Goal: Navigation & Orientation: Find specific page/section

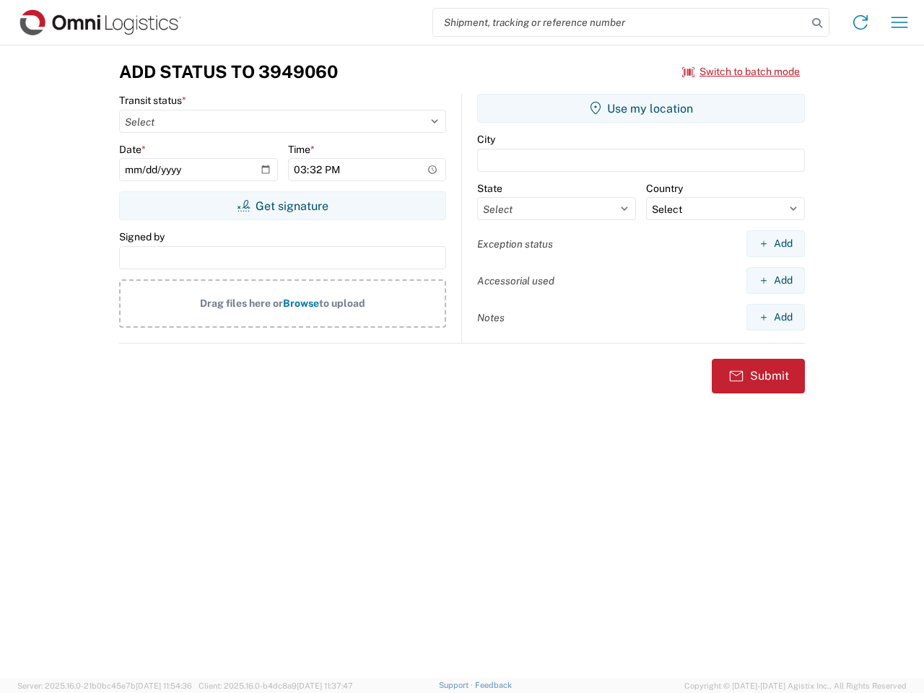
click at [620, 22] on input "search" at bounding box center [620, 22] width 374 height 27
click at [817, 23] on icon at bounding box center [817, 23] width 20 height 20
click at [860, 22] on icon at bounding box center [860, 22] width 23 height 23
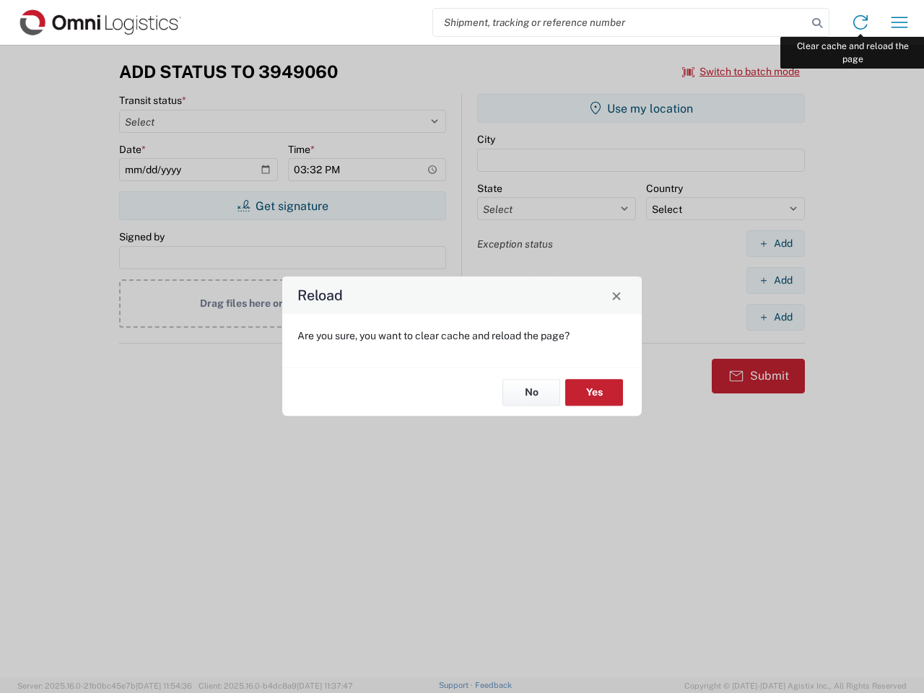
click at [899, 22] on div "Reload Are you sure, you want to clear cache and reload the page? No Yes" at bounding box center [462, 346] width 924 height 693
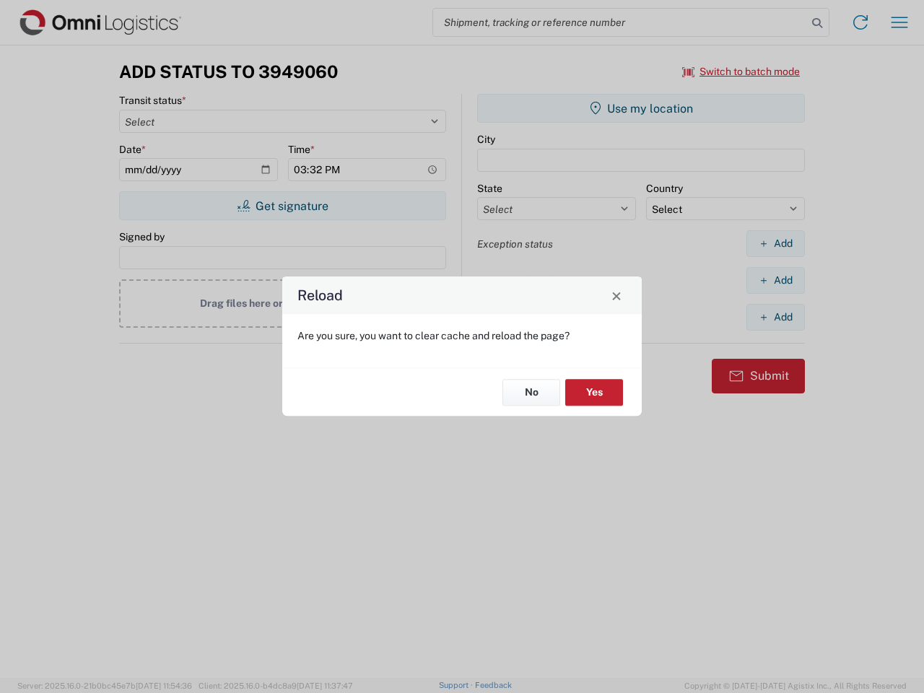
click at [741, 71] on div "Reload Are you sure, you want to clear cache and reload the page? No Yes" at bounding box center [462, 346] width 924 height 693
click at [282, 206] on div "Reload Are you sure, you want to clear cache and reload the page? No Yes" at bounding box center [462, 346] width 924 height 693
click at [641, 108] on div "Reload Are you sure, you want to clear cache and reload the page? No Yes" at bounding box center [462, 346] width 924 height 693
click at [775, 243] on div "Reload Are you sure, you want to clear cache and reload the page? No Yes" at bounding box center [462, 346] width 924 height 693
click at [775, 280] on div "Reload Are you sure, you want to clear cache and reload the page? No Yes" at bounding box center [462, 346] width 924 height 693
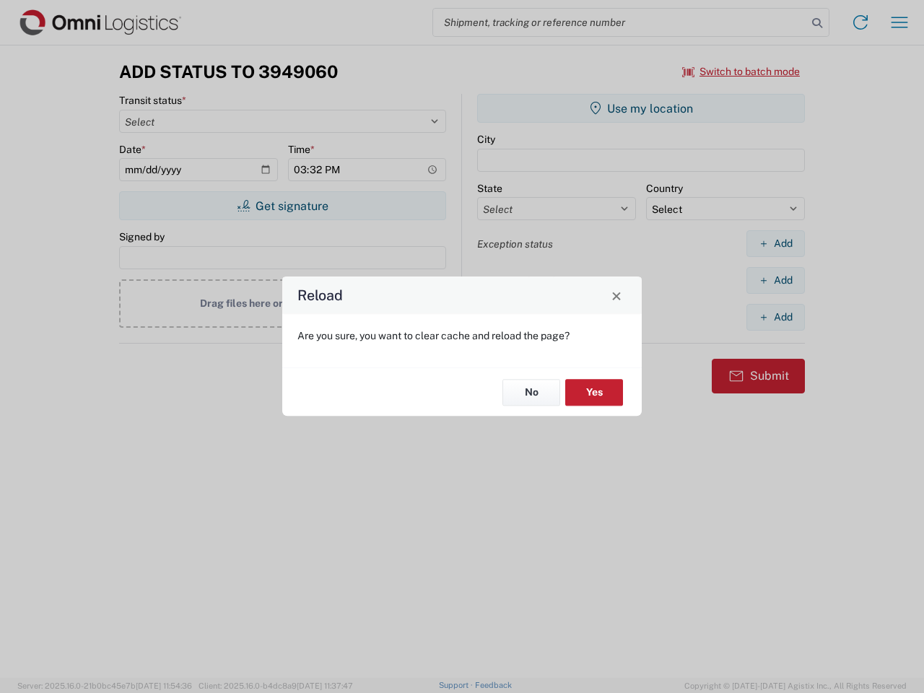
click at [775, 317] on div "Reload Are you sure, you want to clear cache and reload the page? No Yes" at bounding box center [462, 346] width 924 height 693
